Goal: Transaction & Acquisition: Purchase product/service

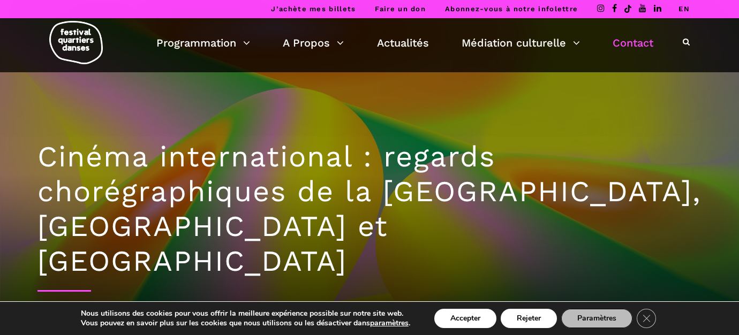
click at [639, 44] on link "Contact" at bounding box center [633, 43] width 41 height 18
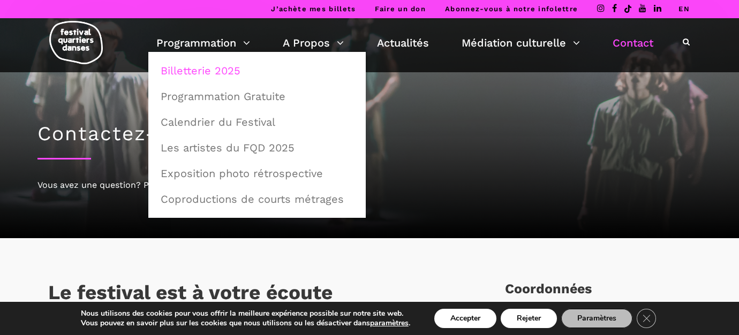
click at [199, 71] on link "Billetterie 2025" at bounding box center [257, 70] width 206 height 25
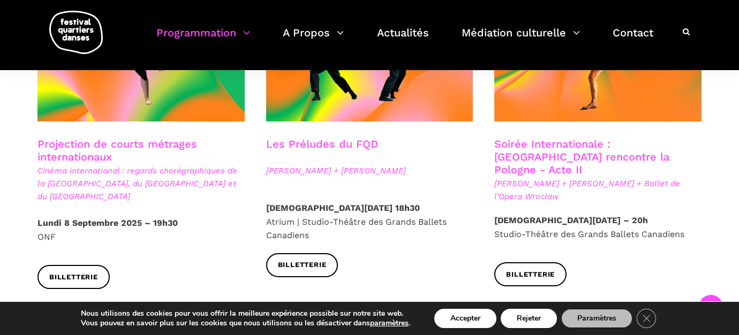
scroll to position [991, 0]
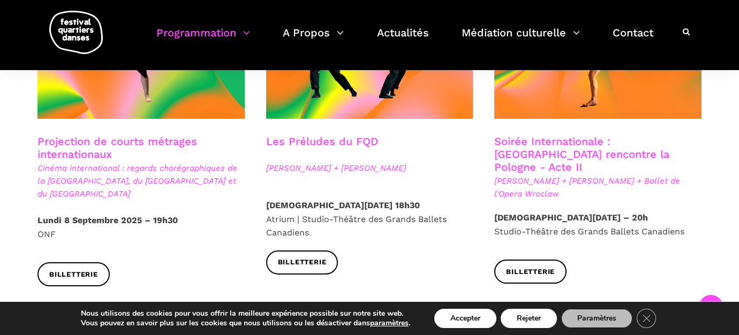
click at [49, 214] on p "Lundi 8 Septembre 2025 – 19h30 ONF" at bounding box center [141, 227] width 207 height 27
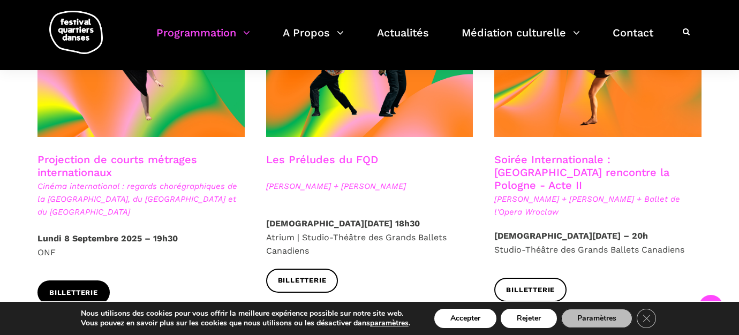
scroll to position [940, 0]
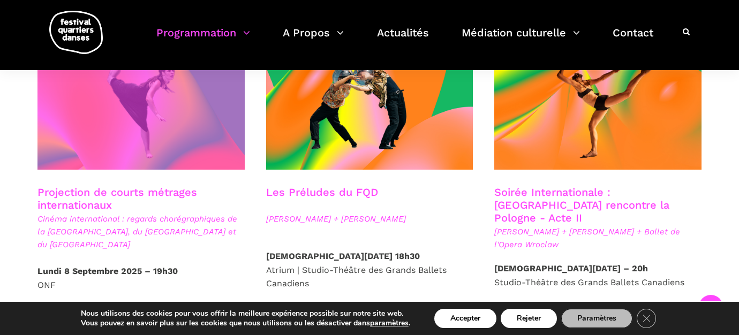
click at [131, 134] on span at bounding box center [141, 100] width 207 height 139
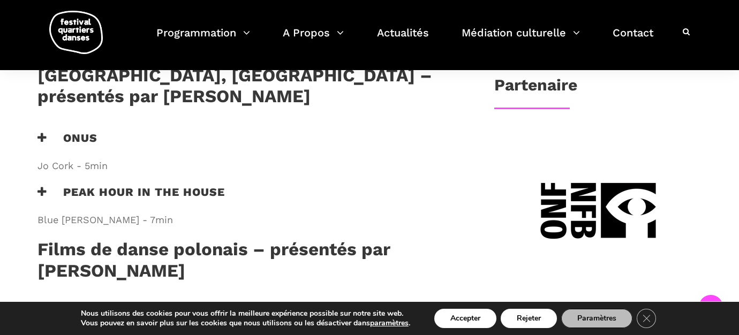
scroll to position [649, 0]
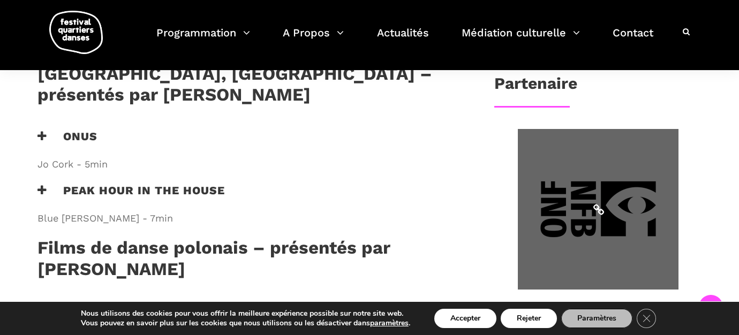
click at [579, 179] on span at bounding box center [598, 209] width 161 height 161
